Goal: Information Seeking & Learning: Learn about a topic

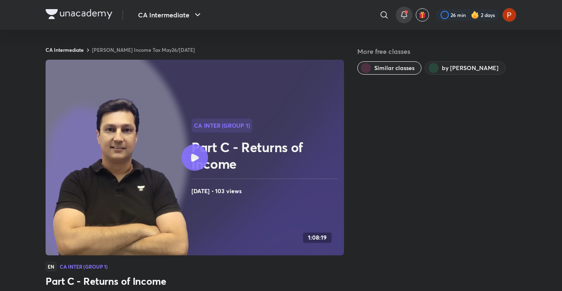
click at [397, 10] on div at bounding box center [404, 15] width 17 height 17
click at [401, 14] on icon at bounding box center [404, 15] width 10 height 10
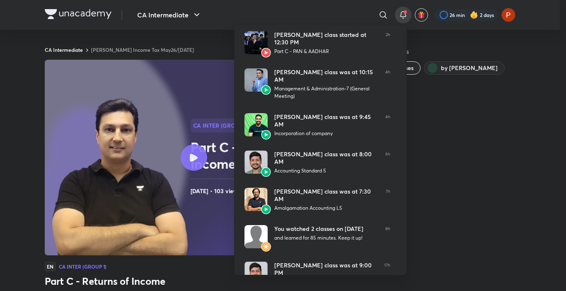
click at [188, 13] on div at bounding box center [283, 145] width 566 height 291
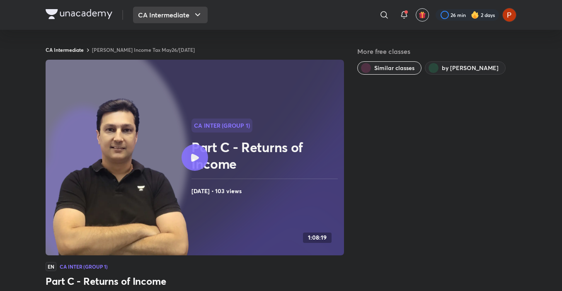
click at [189, 16] on button "CA Intermediate" at bounding box center [170, 15] width 75 height 17
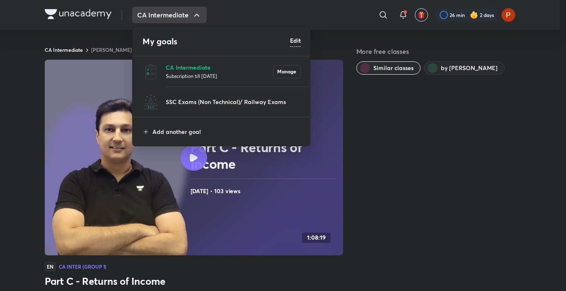
click at [182, 65] on p "CA Intermediate" at bounding box center [219, 67] width 107 height 9
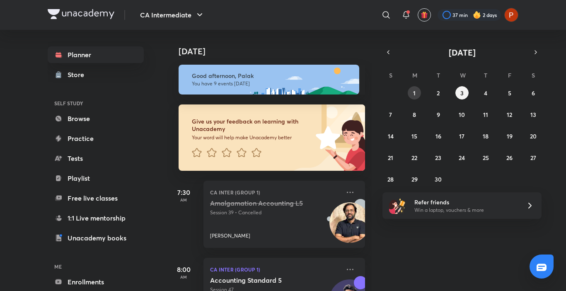
click at [418, 97] on button "1" at bounding box center [414, 92] width 13 height 13
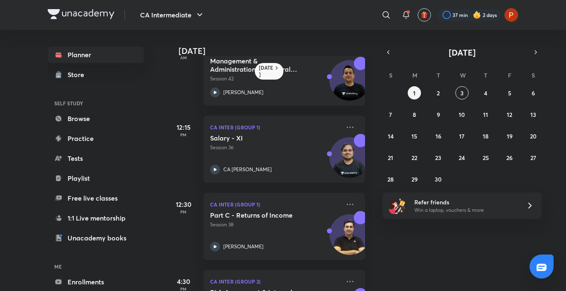
scroll to position [261, 0]
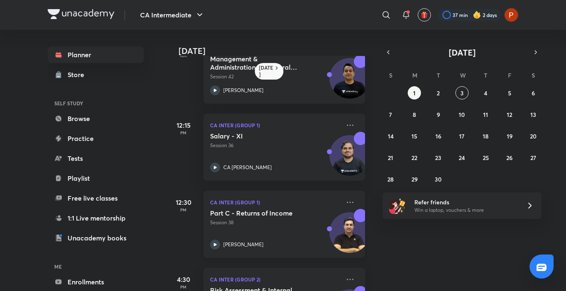
click at [294, 236] on div "Part C - Returns of Income Session 38 Arvind Tuli" at bounding box center [275, 229] width 130 height 41
click at [405, 17] on icon at bounding box center [405, 14] width 5 height 5
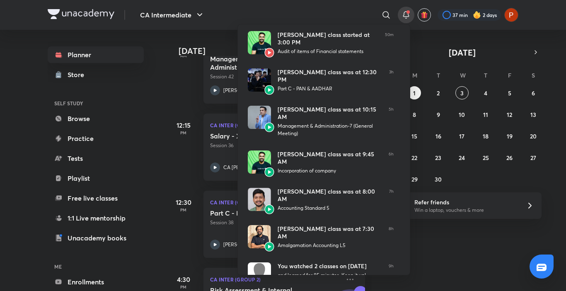
click at [442, 95] on div at bounding box center [283, 145] width 566 height 291
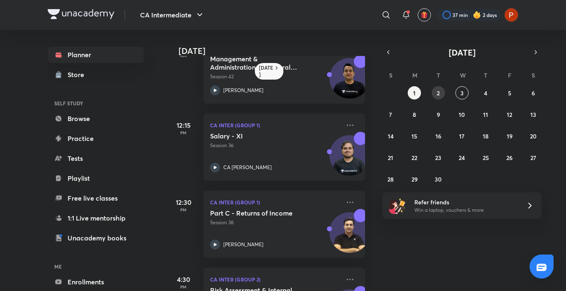
click at [442, 95] on button "2" at bounding box center [438, 92] width 13 height 13
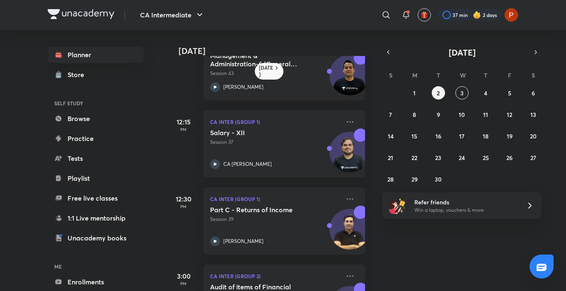
scroll to position [273, 0]
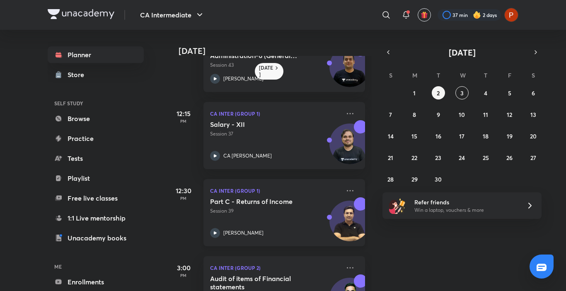
click at [290, 222] on div "Part C - Returns of Income Session 39 Arvind Tuli" at bounding box center [275, 217] width 130 height 41
click at [266, 212] on p "Session 39" at bounding box center [275, 210] width 130 height 7
click at [227, 202] on h5 "Part C - Returns of Income" at bounding box center [261, 201] width 103 height 8
click at [256, 229] on div "[PERSON_NAME]" at bounding box center [275, 233] width 130 height 10
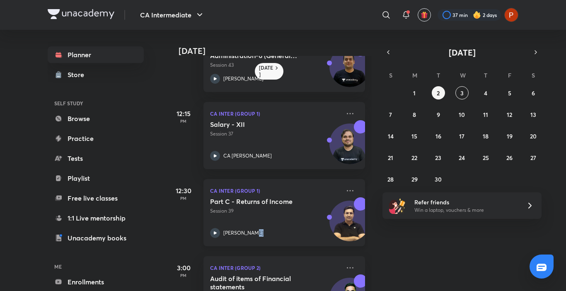
click at [256, 229] on div "[PERSON_NAME]" at bounding box center [275, 233] width 130 height 10
